Goal: Task Accomplishment & Management: Use online tool/utility

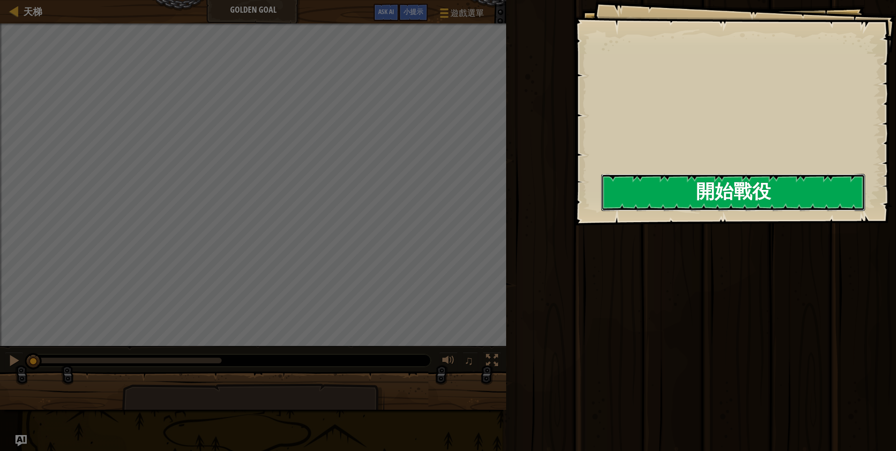
click at [711, 200] on button "開始戰役" at bounding box center [733, 192] width 264 height 37
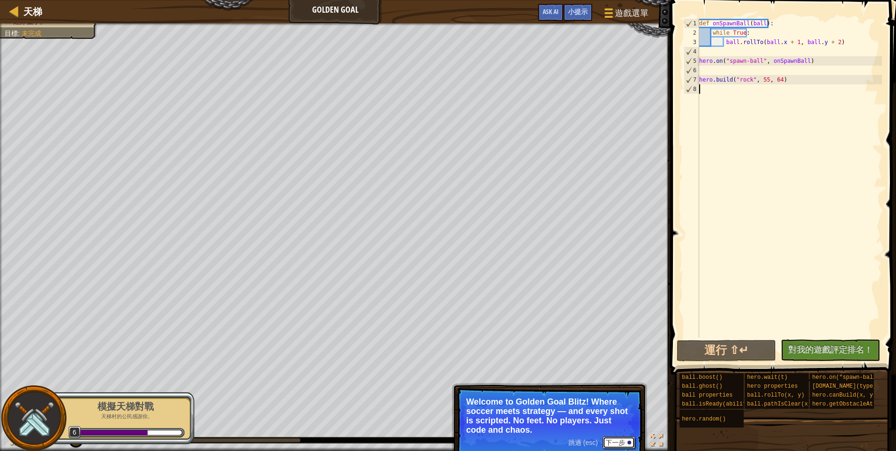
click at [615, 442] on button "下一步" at bounding box center [618, 442] width 32 height 12
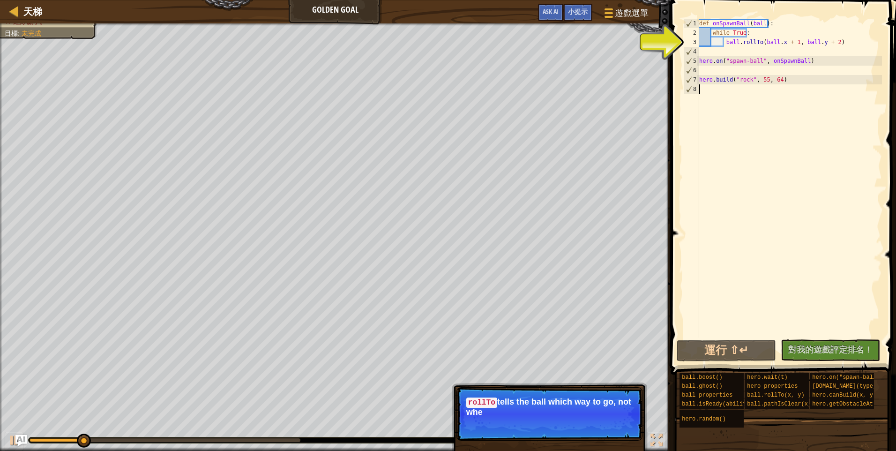
drag, startPoint x: 769, startPoint y: 188, endPoint x: 707, endPoint y: 308, distance: 134.7
click at [707, 308] on div "def onSpawnBall ( ball ) : while True : ball . rollTo ( ball . x + 1 , ball . y…" at bounding box center [789, 187] width 185 height 337
click at [618, 426] on button "下一步" at bounding box center [618, 424] width 32 height 12
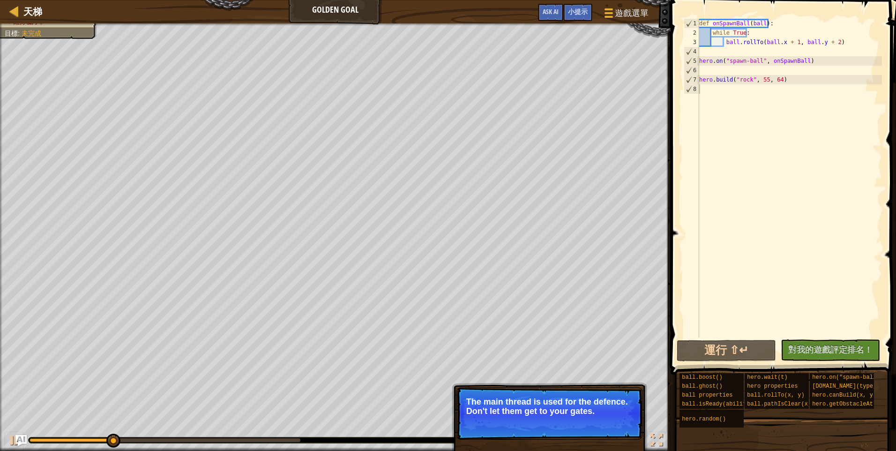
click at [621, 424] on button "下一步" at bounding box center [618, 423] width 32 height 12
click at [621, 424] on p "跳過 (esc) 下一步 Read the hints/ documentation to [PERSON_NAME]" at bounding box center [549, 413] width 186 height 52
click at [627, 428] on p "跳過 (esc) 下一步 Read the hints/ documentation to learn more about the game" at bounding box center [549, 413] width 186 height 52
click at [627, 428] on button "下一步" at bounding box center [618, 423] width 32 height 12
